Goal: Check status: Check status

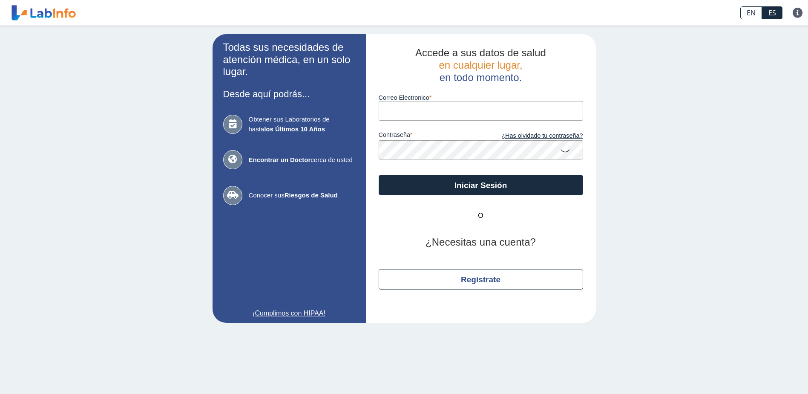
click at [479, 118] on input "Correo Electronico" at bounding box center [481, 110] width 204 height 19
type input "[EMAIL_ADDRESS][DOMAIN_NAME]"
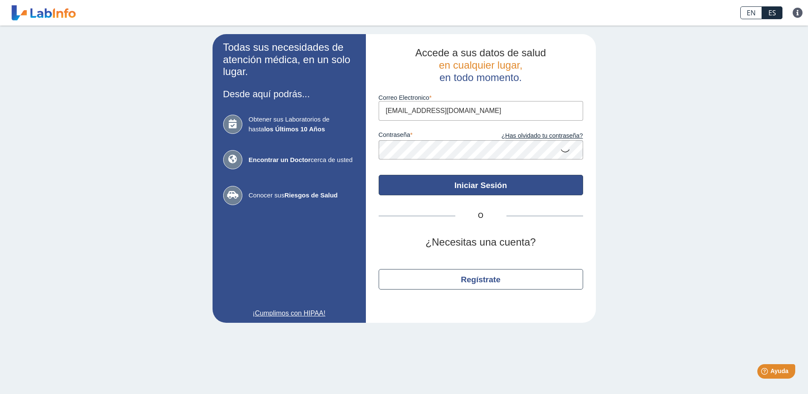
click at [474, 190] on button "Iniciar Sesión" at bounding box center [481, 185] width 204 height 20
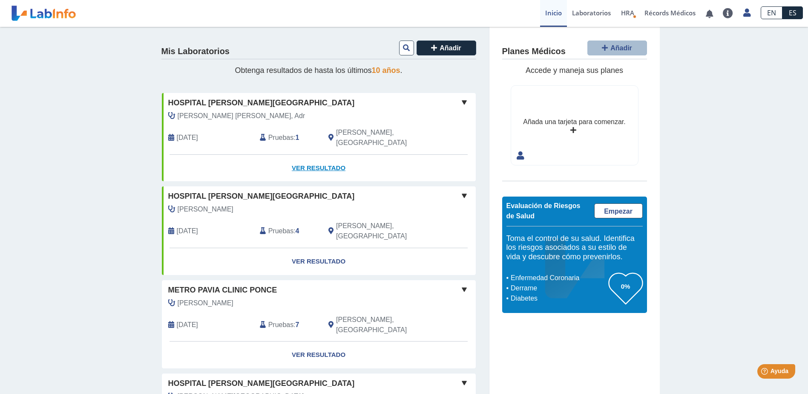
click at [319, 156] on link "Ver Resultado" at bounding box center [319, 168] width 314 height 27
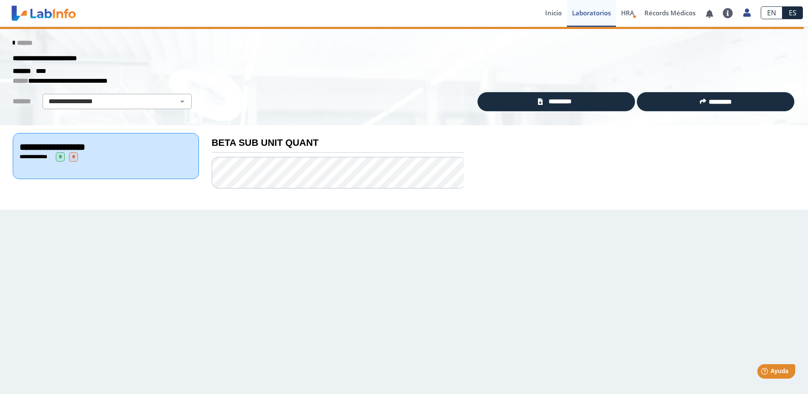
click at [13, 42] on icon at bounding box center [14, 43] width 2 height 7
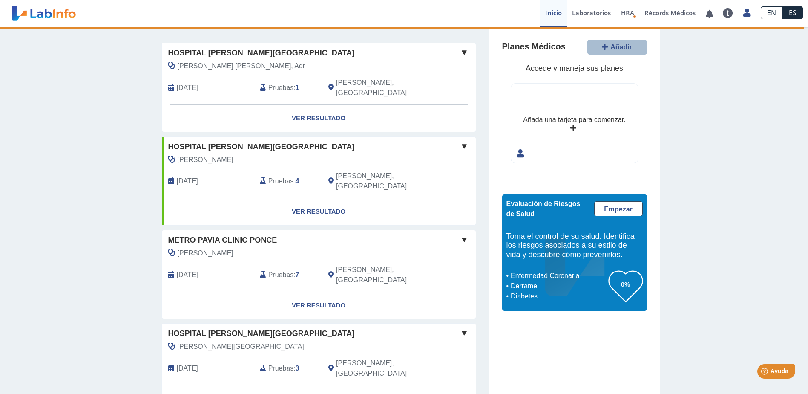
scroll to position [56, 0]
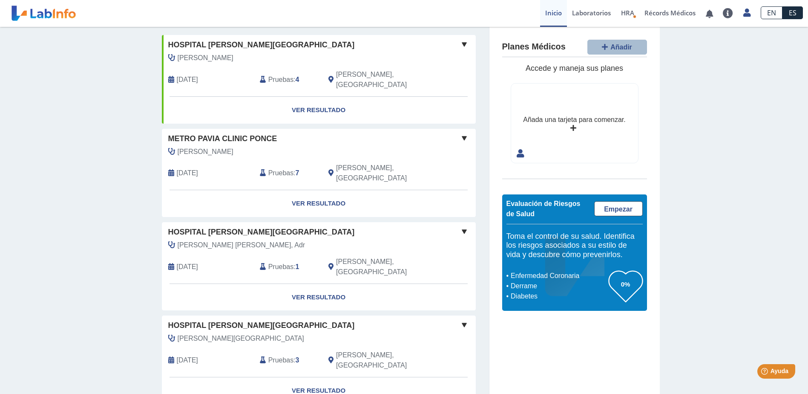
click at [794, 13] on link "ES" at bounding box center [792, 12] width 20 height 13
click at [795, 9] on link "ES" at bounding box center [792, 12] width 20 height 13
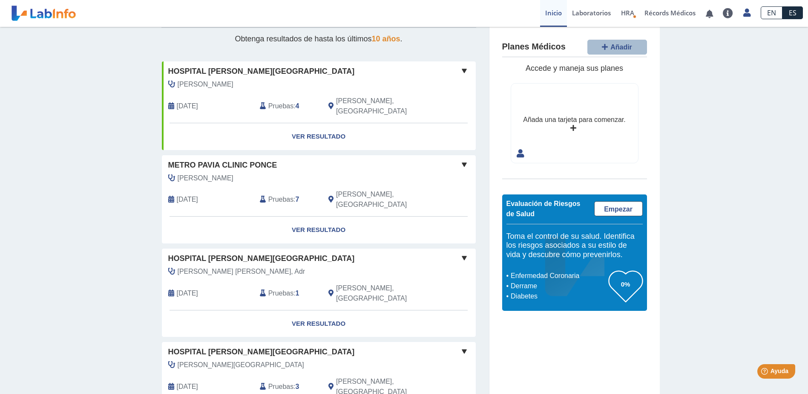
scroll to position [0, 0]
